Goal: Navigation & Orientation: Find specific page/section

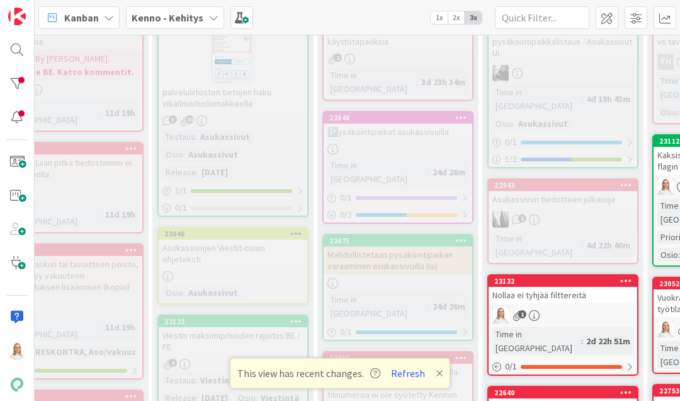
scroll to position [526, 92]
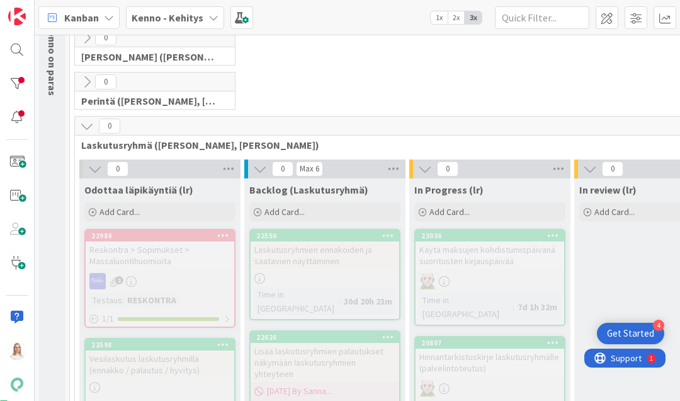
scroll to position [96, 0]
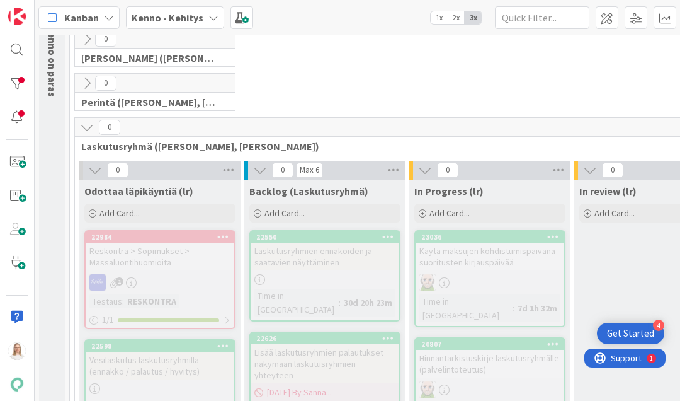
click at [89, 166] on icon at bounding box center [95, 170] width 14 height 14
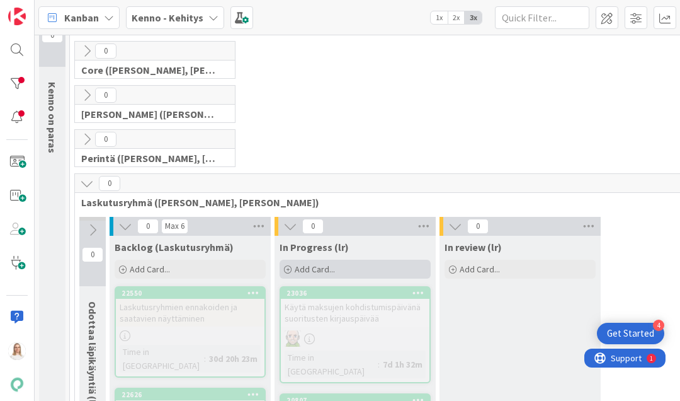
scroll to position [25, 0]
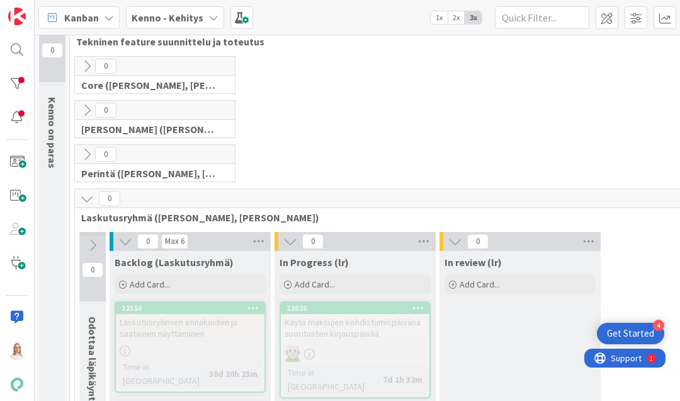
click at [83, 201] on icon at bounding box center [87, 198] width 14 height 14
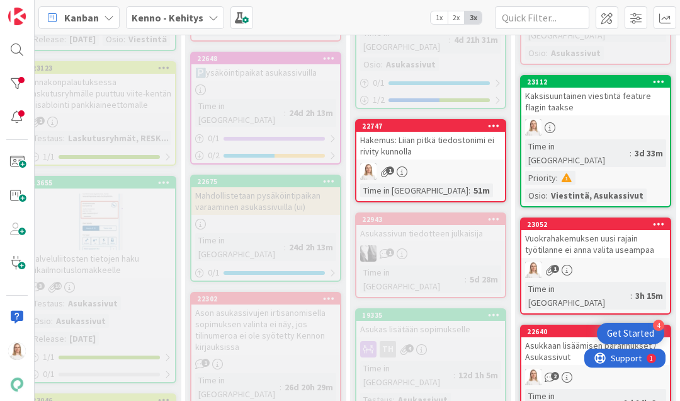
scroll to position [509, 224]
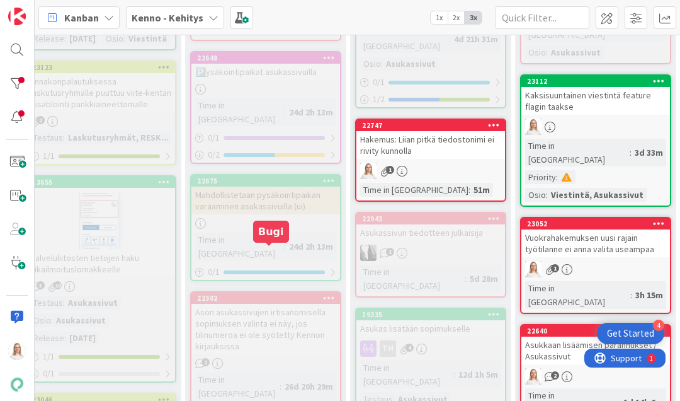
click at [261, 293] on div "22302" at bounding box center [268, 297] width 143 height 9
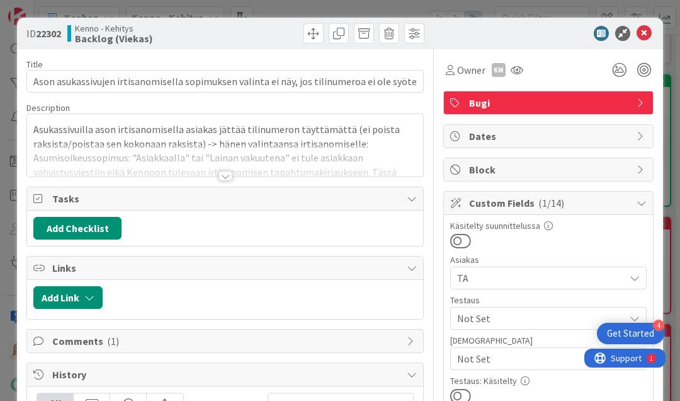
click at [227, 179] on div at bounding box center [226, 176] width 14 height 10
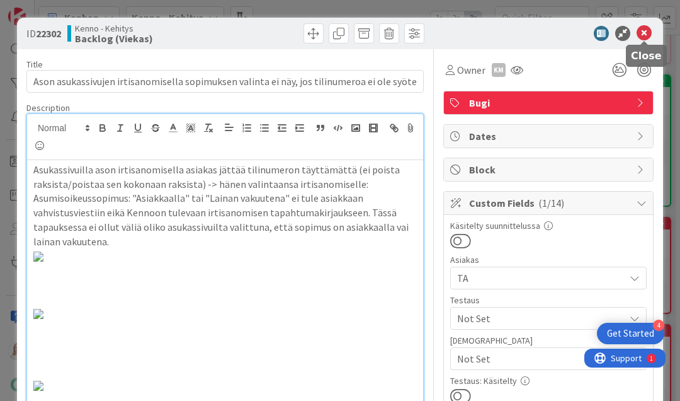
click at [644, 33] on icon at bounding box center [644, 33] width 15 height 15
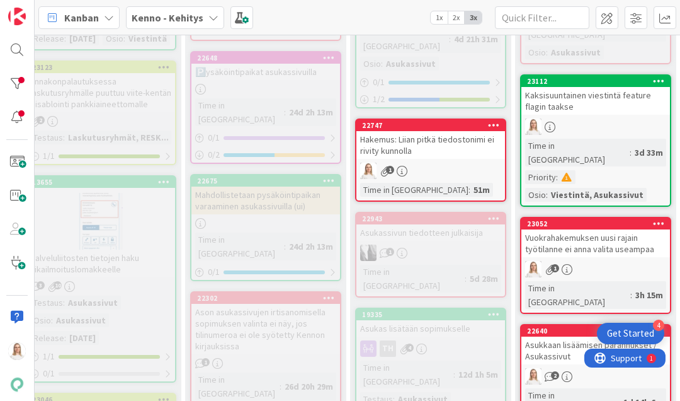
click at [275, 304] on div "Ason asukassivujen irtisanomisella sopimuksen valinta ei näy, jos tilinumeroa e…" at bounding box center [265, 329] width 149 height 50
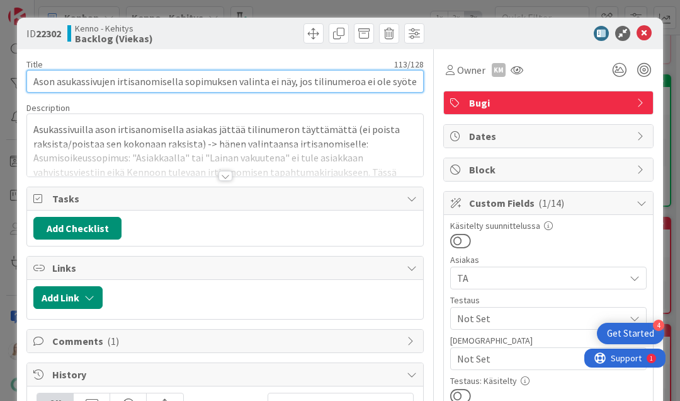
drag, startPoint x: 35, startPoint y: 79, endPoint x: 433, endPoint y: 79, distance: 398.0
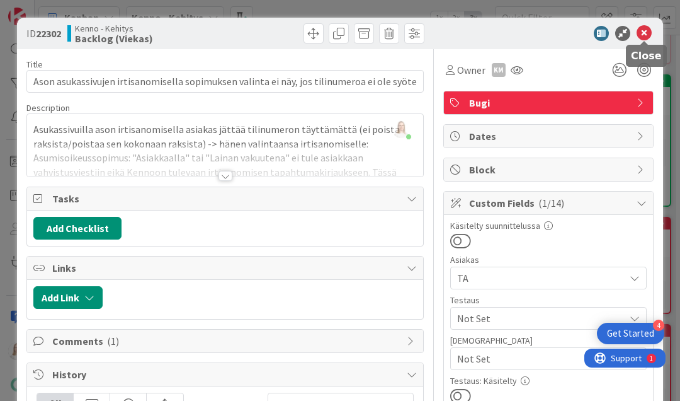
click at [642, 35] on icon at bounding box center [644, 33] width 15 height 15
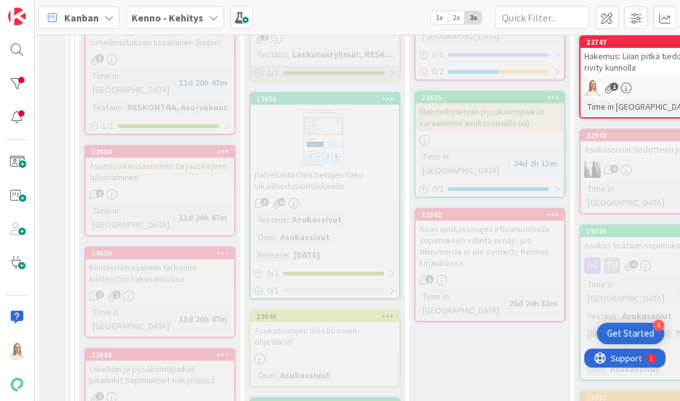
scroll to position [389, 0]
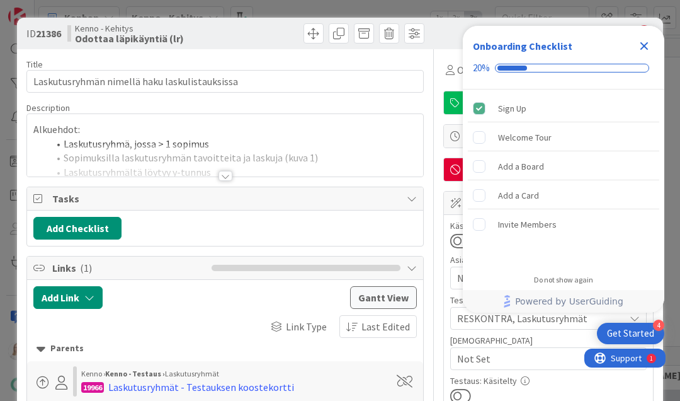
click at [642, 45] on icon "Close Checklist" at bounding box center [644, 46] width 8 height 8
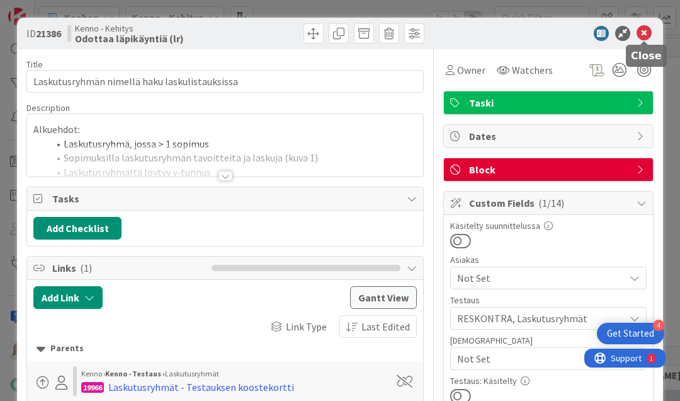
click at [642, 34] on icon at bounding box center [644, 33] width 15 height 15
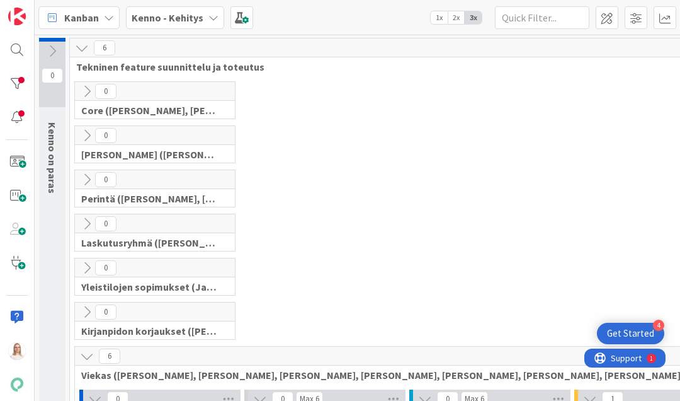
click at [85, 263] on icon at bounding box center [87, 268] width 14 height 14
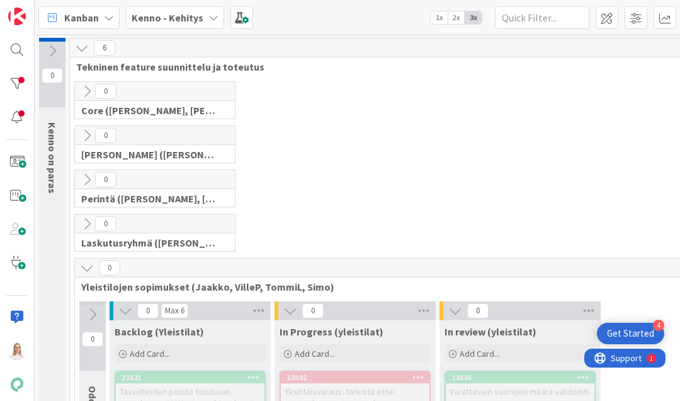
click at [85, 263] on icon at bounding box center [87, 268] width 14 height 14
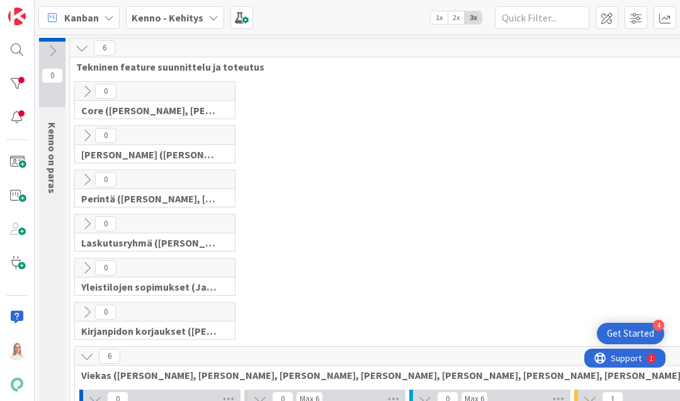
click at [83, 224] on icon at bounding box center [87, 224] width 14 height 14
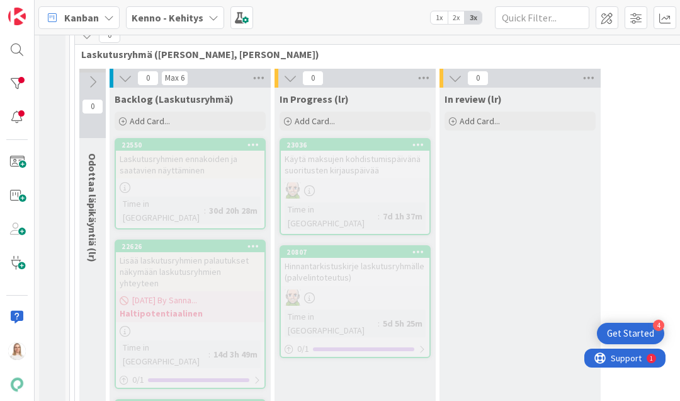
scroll to position [189, 0]
click at [89, 80] on icon at bounding box center [93, 81] width 14 height 14
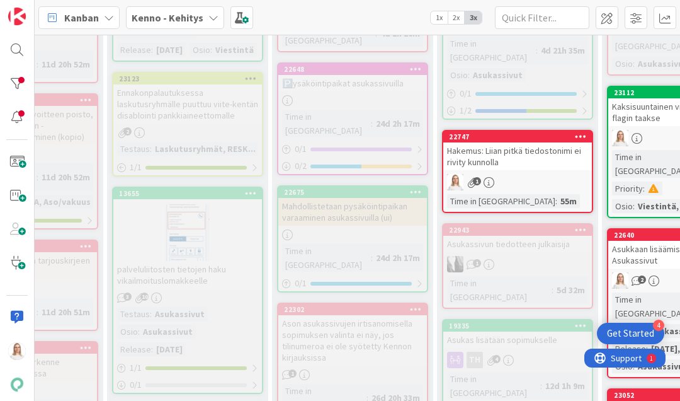
scroll to position [1971, 183]
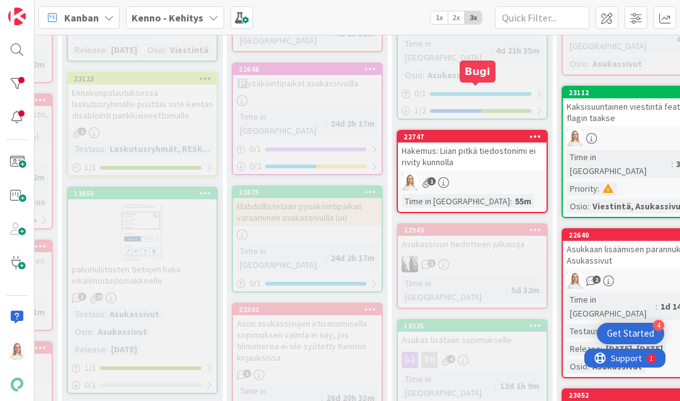
click at [459, 132] on div "22747" at bounding box center [475, 136] width 143 height 9
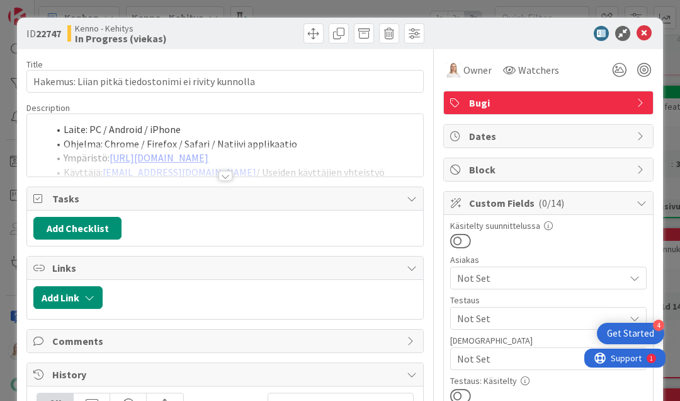
click at [225, 176] on div at bounding box center [226, 176] width 14 height 10
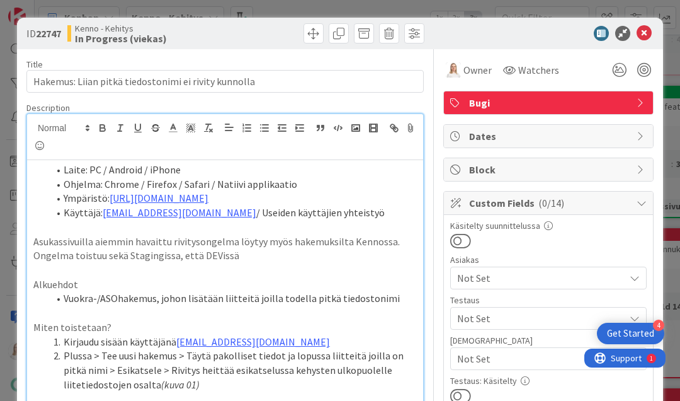
drag, startPoint x: 38, startPoint y: 35, endPoint x: 64, endPoint y: 35, distance: 26.5
click at [64, 35] on div "ID 22747 Kenno - Kehitys In Progress (viekas)" at bounding box center [124, 33] width 196 height 20
copy span "22747"
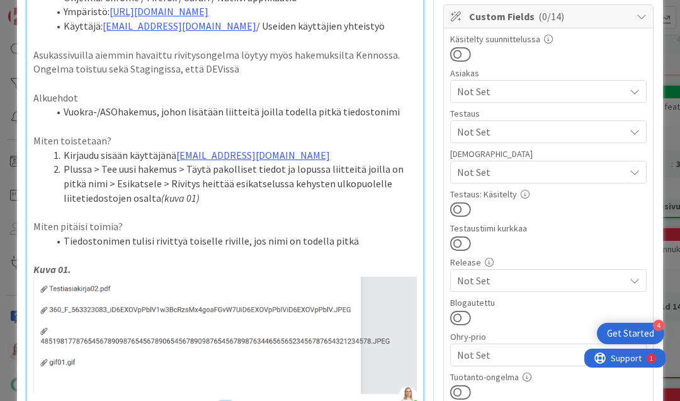
scroll to position [191, 0]
